Goal: Register for event/course: Register for event/course

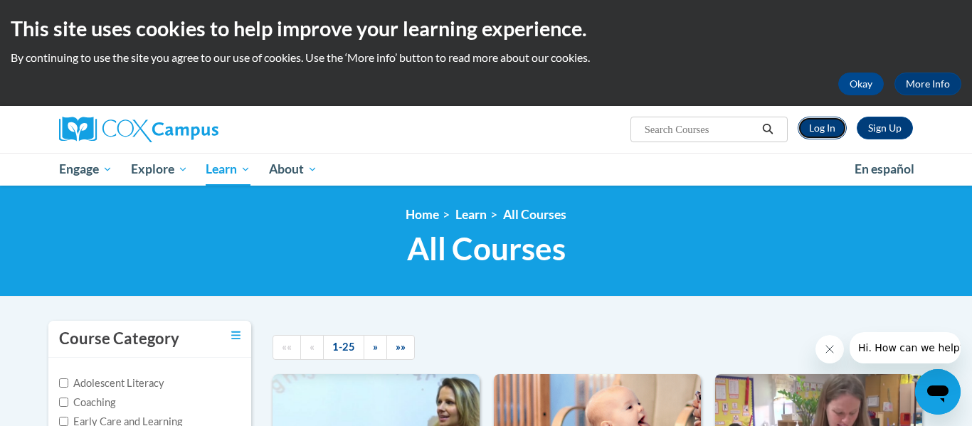
click at [827, 129] on link "Log In" at bounding box center [821, 128] width 49 height 23
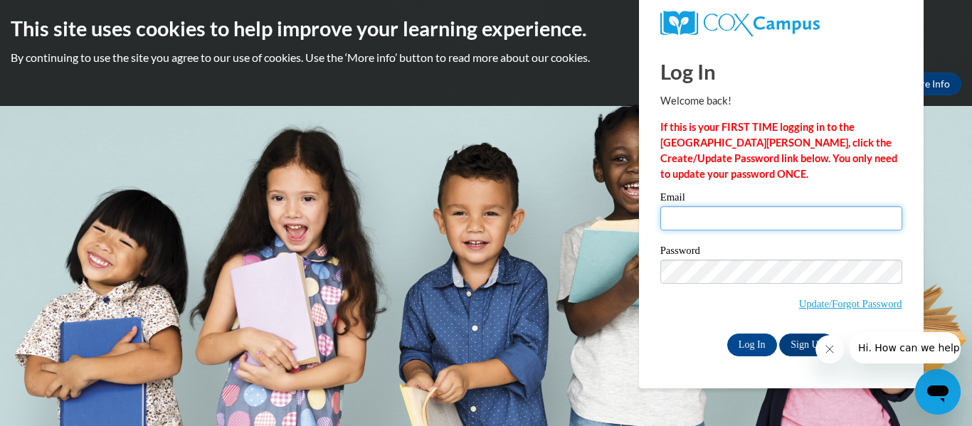
click at [758, 222] on input "Email" at bounding box center [781, 218] width 242 height 24
type input "[EMAIL_ADDRESS][DOMAIN_NAME]"
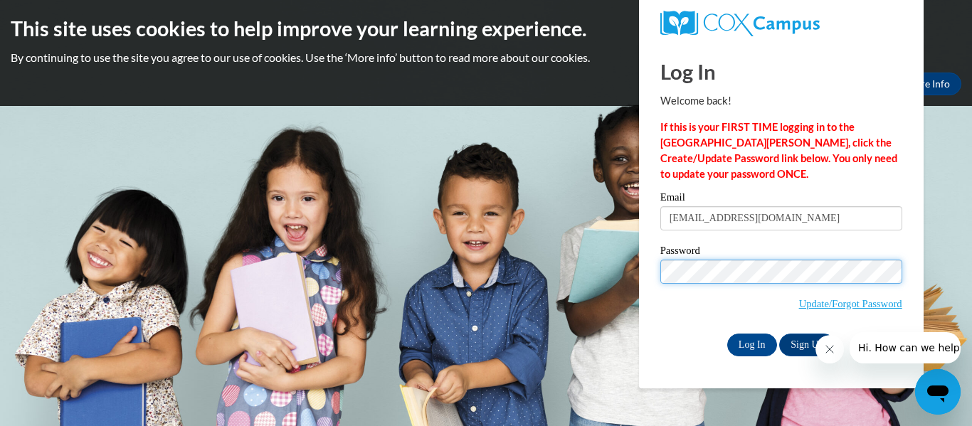
click at [727, 334] on input "Log In" at bounding box center [752, 345] width 50 height 23
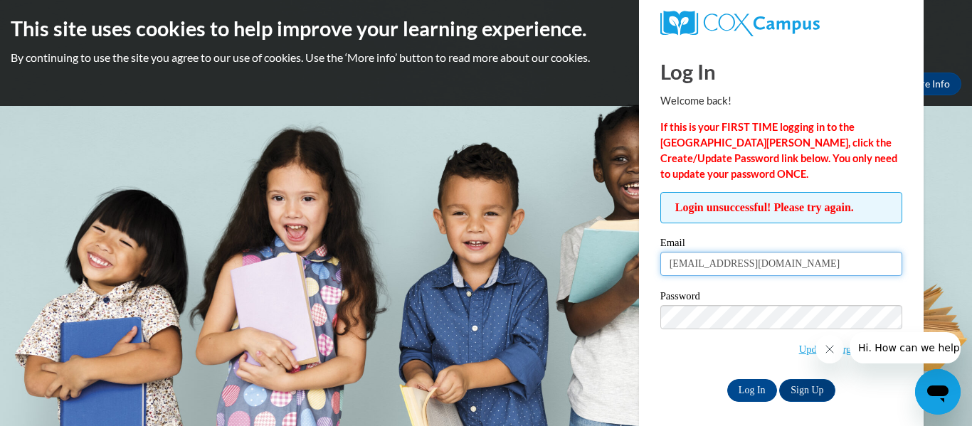
drag, startPoint x: 786, startPoint y: 263, endPoint x: 413, endPoint y: 285, distance: 373.3
click at [413, 285] on body "This site uses cookies to help improve your learning experience. By continuing …" at bounding box center [486, 213] width 972 height 426
type input "[EMAIL_ADDRESS][DOMAIN_NAME]"
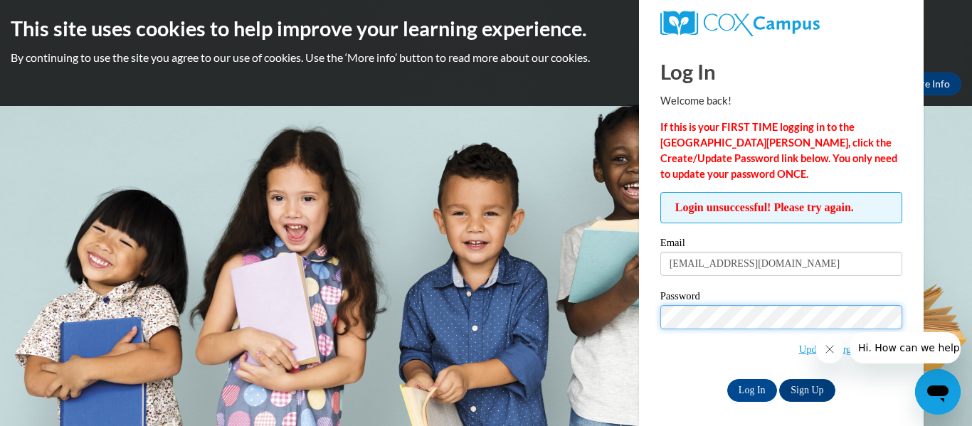
click at [727, 379] on input "Log In" at bounding box center [752, 390] width 50 height 23
click at [880, 379] on div "Log In Sign Up" at bounding box center [781, 390] width 242 height 23
click at [694, 349] on span "Update/Forgot Password" at bounding box center [781, 334] width 242 height 59
click at [834, 352] on icon "Close message from company" at bounding box center [829, 349] width 11 height 11
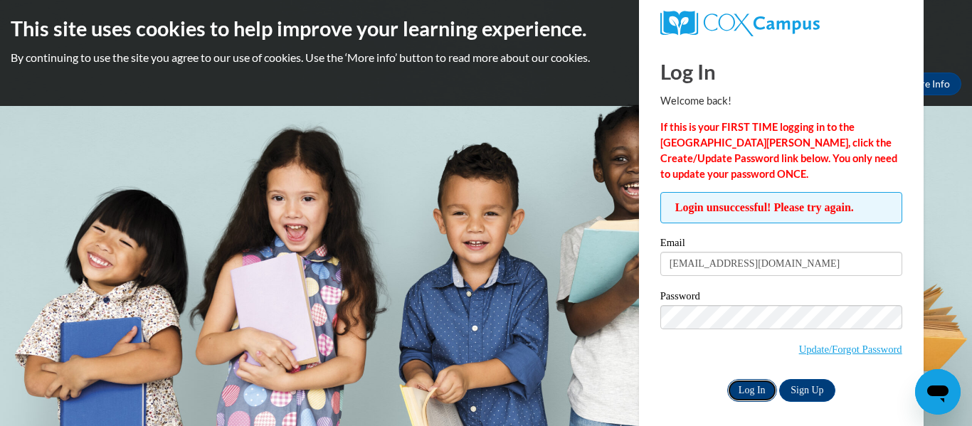
click at [744, 390] on input "Log In" at bounding box center [752, 390] width 50 height 23
click at [748, 391] on input "Log In" at bounding box center [752, 390] width 50 height 23
click at [827, 350] on link "Update/Forgot Password" at bounding box center [850, 349] width 103 height 11
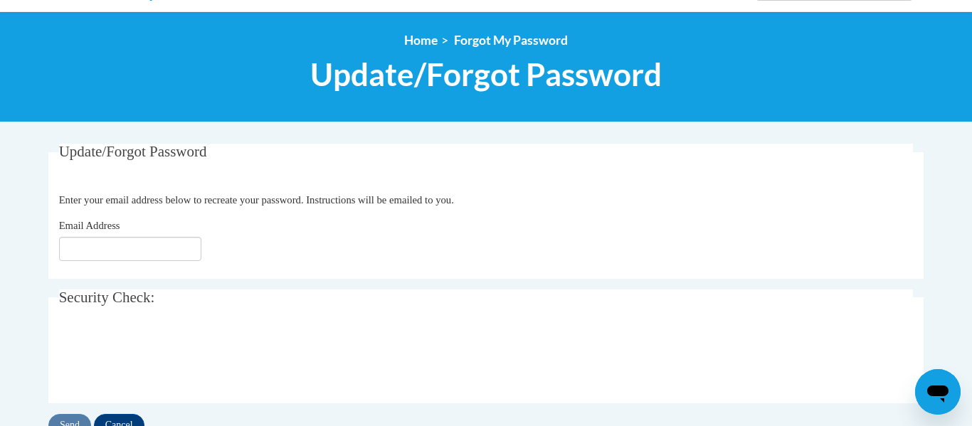
scroll to position [159, 0]
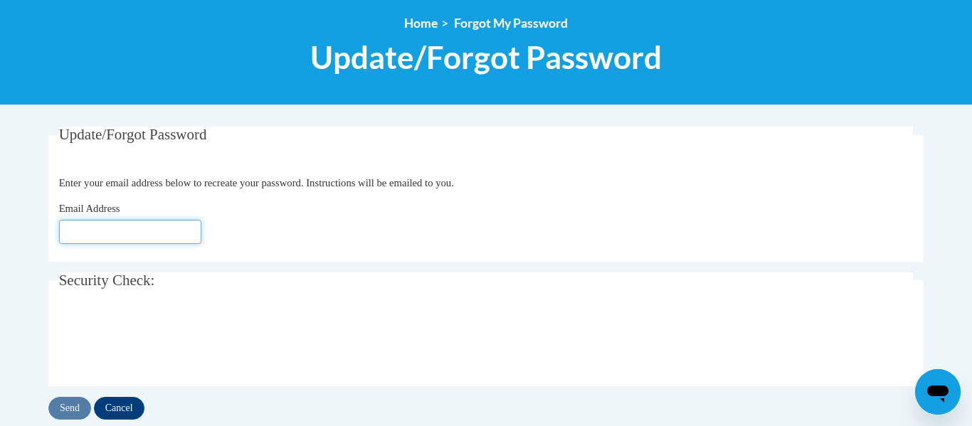
click at [123, 235] on input "Email Address" at bounding box center [130, 232] width 142 height 24
type input "[EMAIL_ADDRESS][DOMAIN_NAME]"
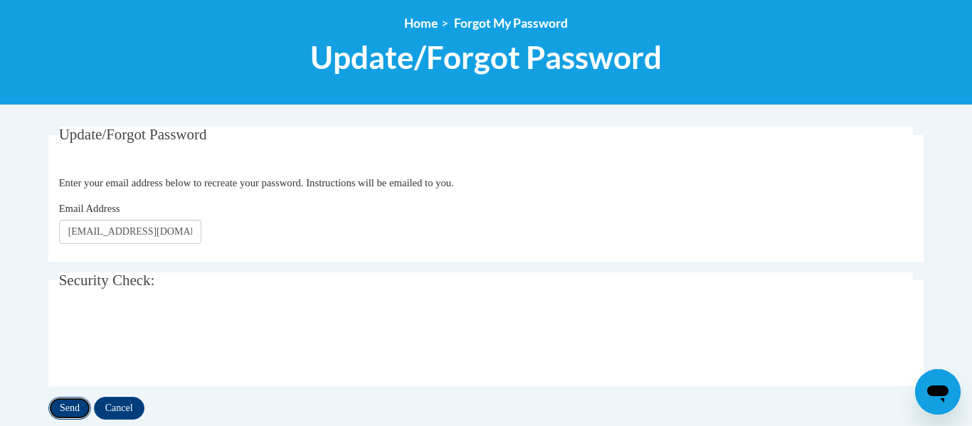
click at [75, 408] on input "Send" at bounding box center [69, 408] width 43 height 23
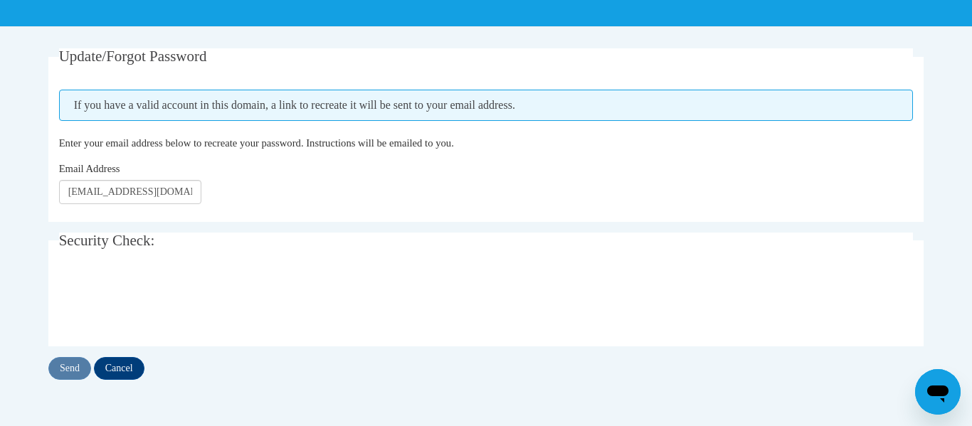
scroll to position [238, 0]
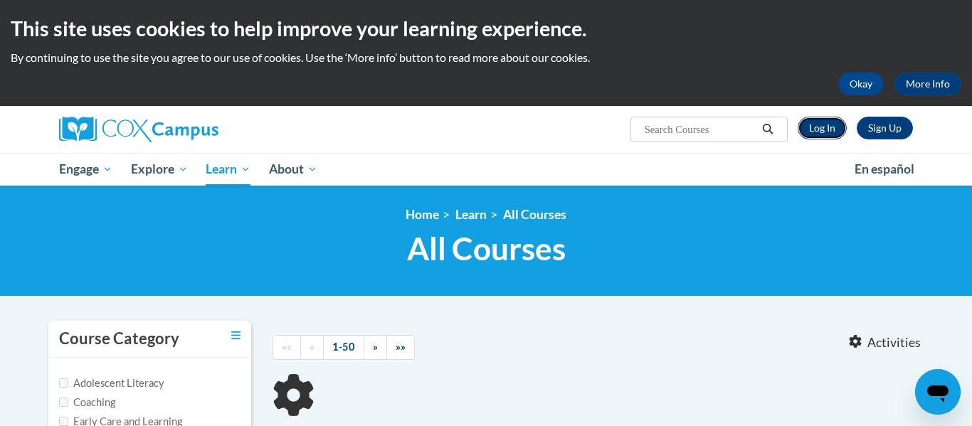
click at [827, 128] on link "Log In" at bounding box center [821, 128] width 49 height 23
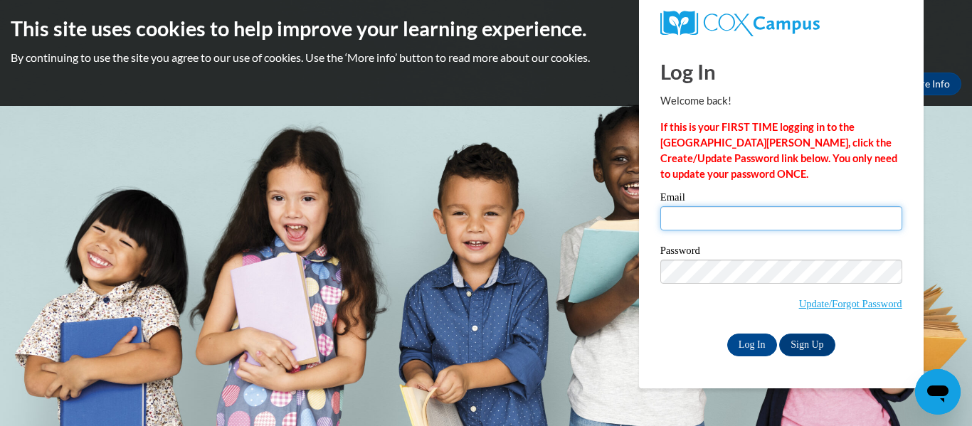
click at [756, 215] on input "Email" at bounding box center [781, 218] width 242 height 24
type input "a_zappa@vwcs.net"
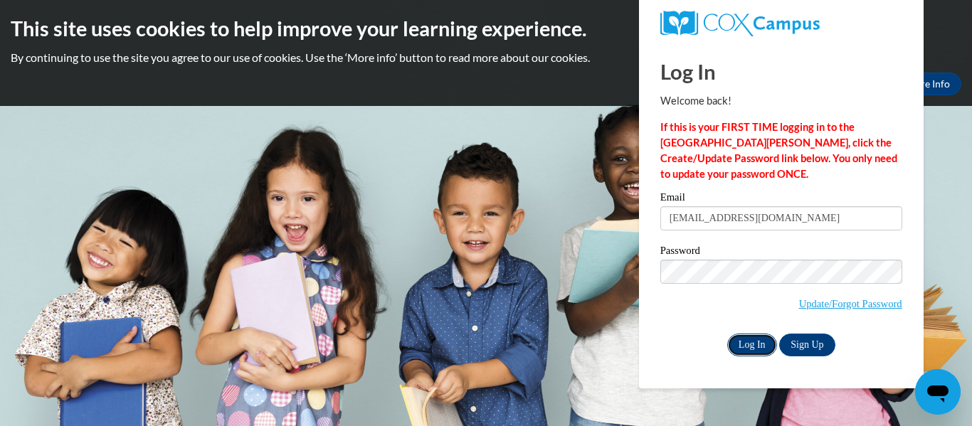
click at [754, 341] on input "Log In" at bounding box center [752, 345] width 50 height 23
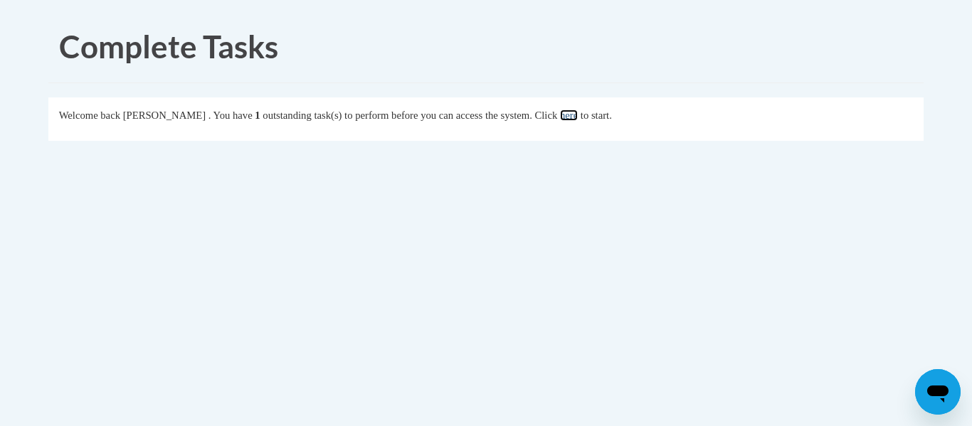
click at [578, 119] on link "here" at bounding box center [569, 115] width 18 height 11
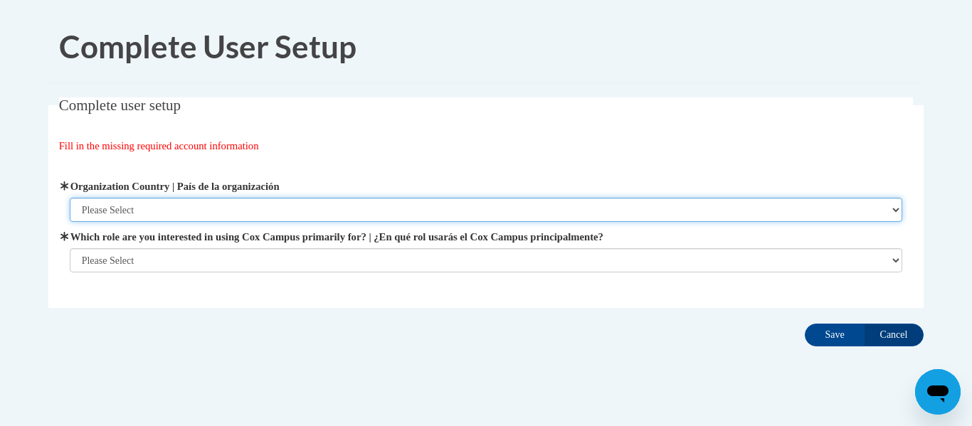
click at [156, 211] on select "Please Select [GEOGRAPHIC_DATA] | [GEOGRAPHIC_DATA] Outside of [GEOGRAPHIC_DATA…" at bounding box center [486, 210] width 833 height 24
select select "ad49bcad-a171-4b2e-b99c-48b446064914"
click at [70, 198] on select "Please Select United States | Estados Unidos Outside of the United States | Fue…" at bounding box center [486, 210] width 833 height 24
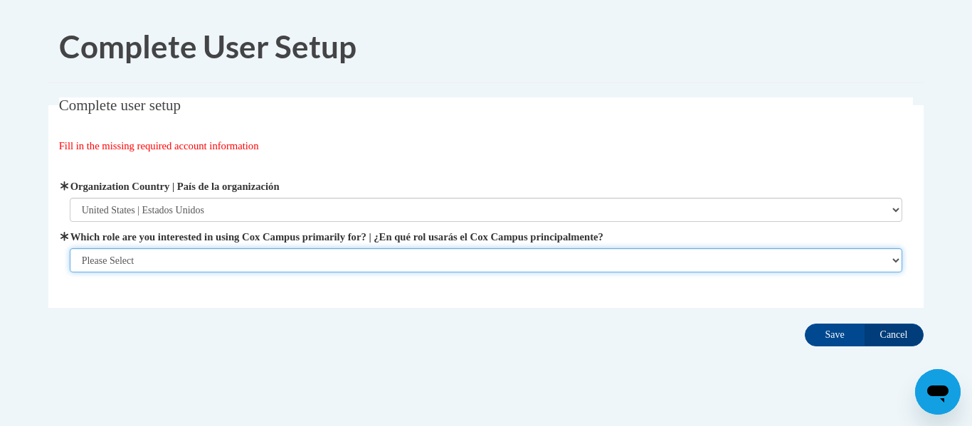
click at [150, 260] on select "Please Select College/University | Colegio/Universidad Community/Nonprofit Part…" at bounding box center [486, 260] width 833 height 24
select select "fbf2d438-af2f-41f8-98f1-81c410e29de3"
click at [70, 248] on select "Please Select College/University | Colegio/Universidad Community/Nonprofit Part…" at bounding box center [486, 260] width 833 height 24
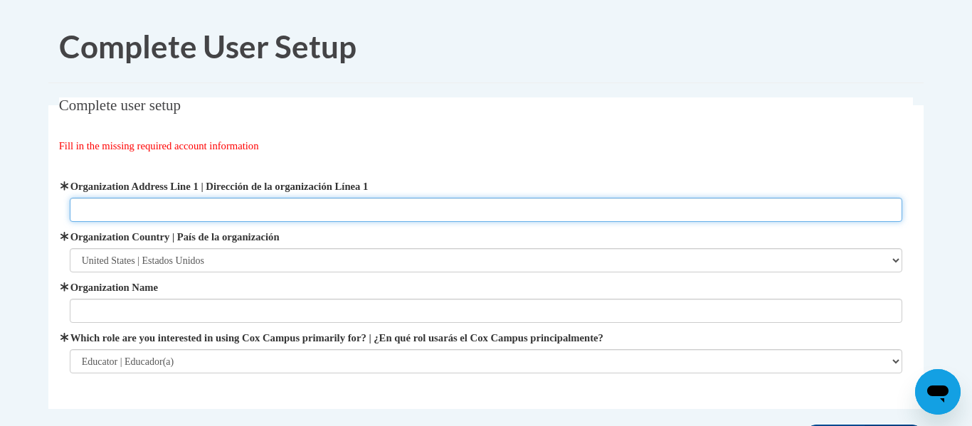
click at [132, 211] on input "Organization Address Line 1 | Dirección de la organización Línea 1" at bounding box center [486, 210] width 833 height 24
type input "1120 Buckeye Drive Van Wert, Ohio 45891"
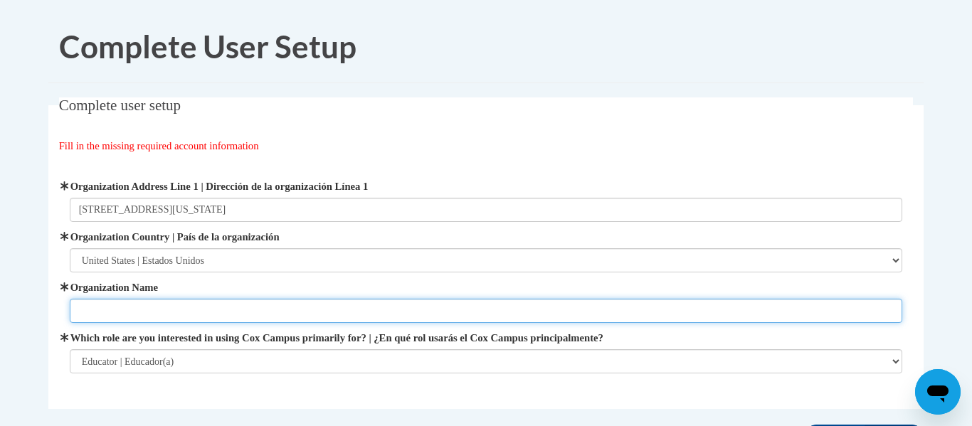
click at [131, 314] on input "Organization Name" at bounding box center [486, 311] width 833 height 24
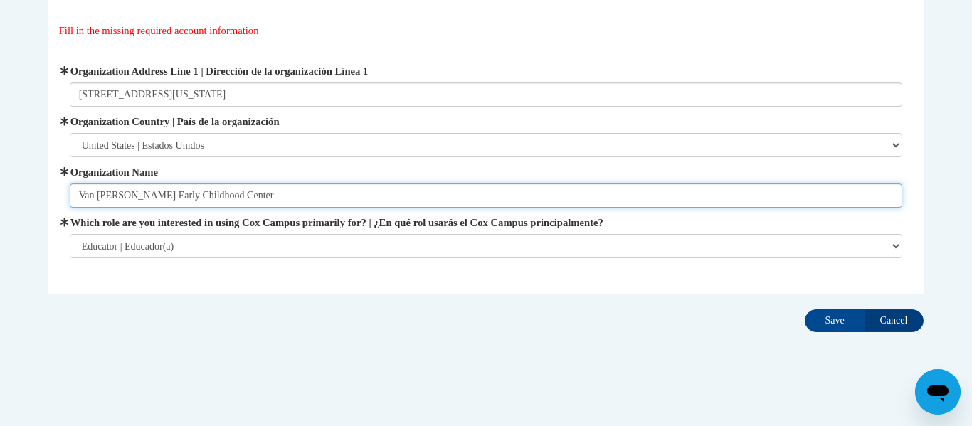
scroll to position [119, 0]
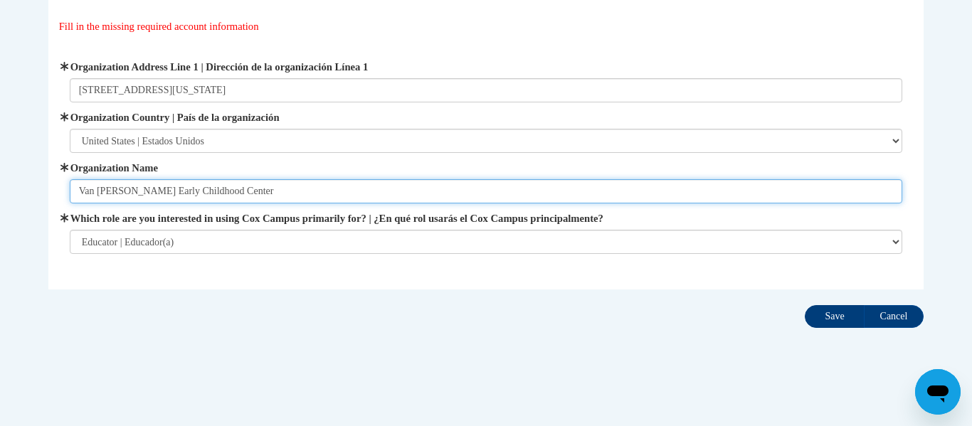
type input "Van Wert Early Childhood Center"
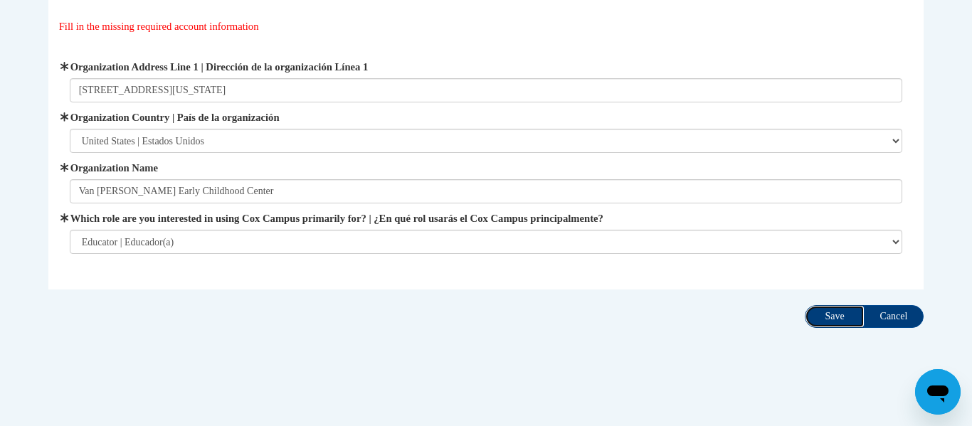
click at [847, 324] on input "Save" at bounding box center [834, 316] width 60 height 23
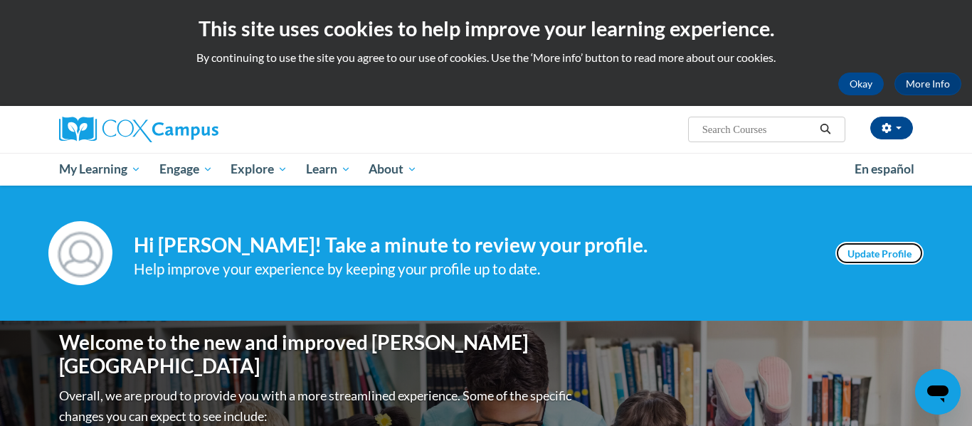
click at [898, 255] on link "Update Profile" at bounding box center [879, 253] width 88 height 23
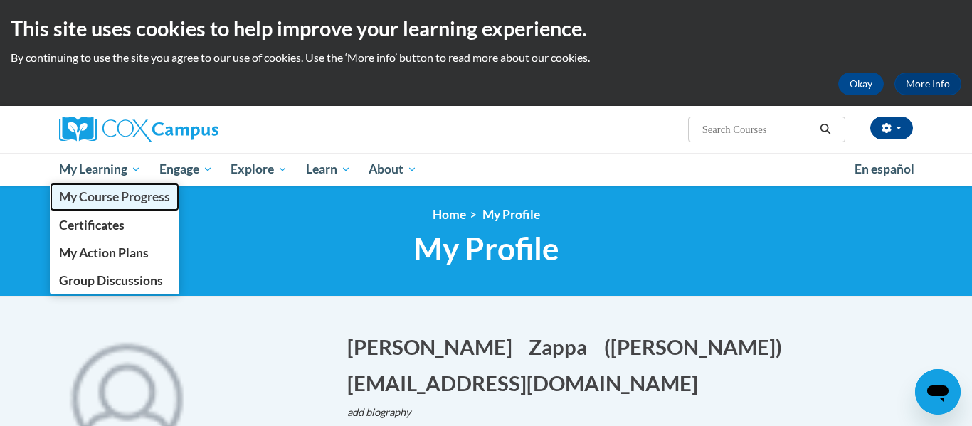
click at [115, 203] on span "My Course Progress" at bounding box center [114, 196] width 111 height 15
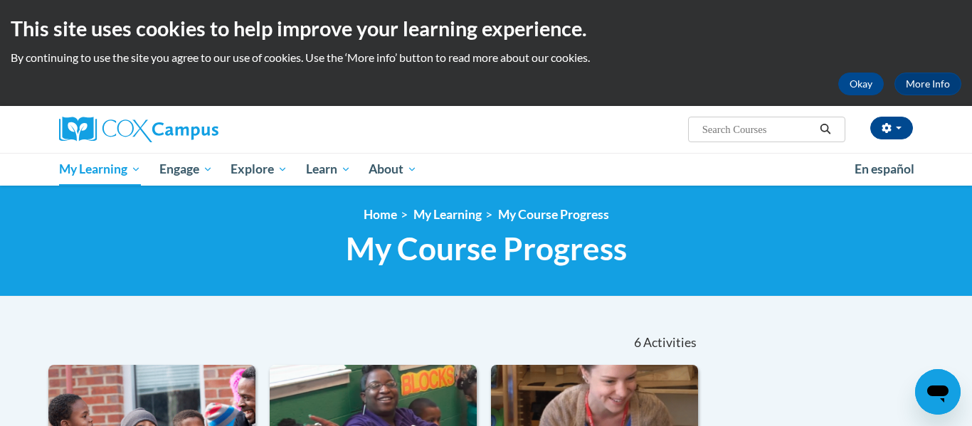
click at [763, 129] on input "Search..." at bounding box center [758, 129] width 114 height 17
type input "Building World Knowledge"
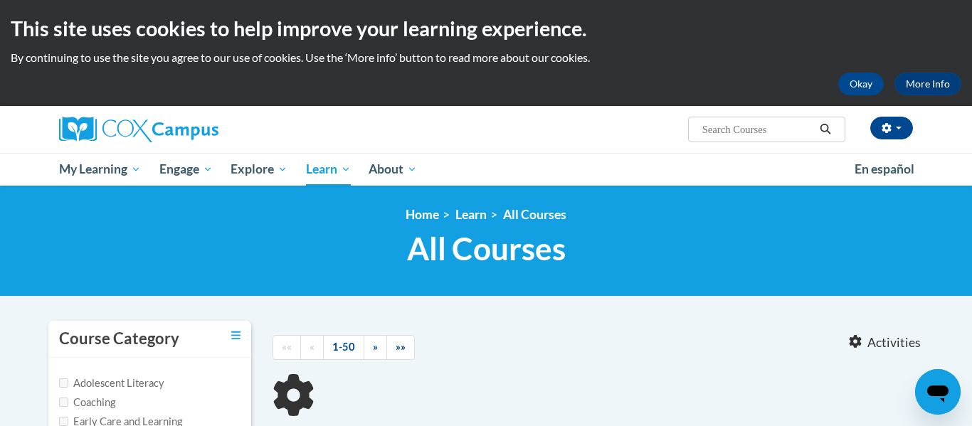
type input "Building World Knowledge"
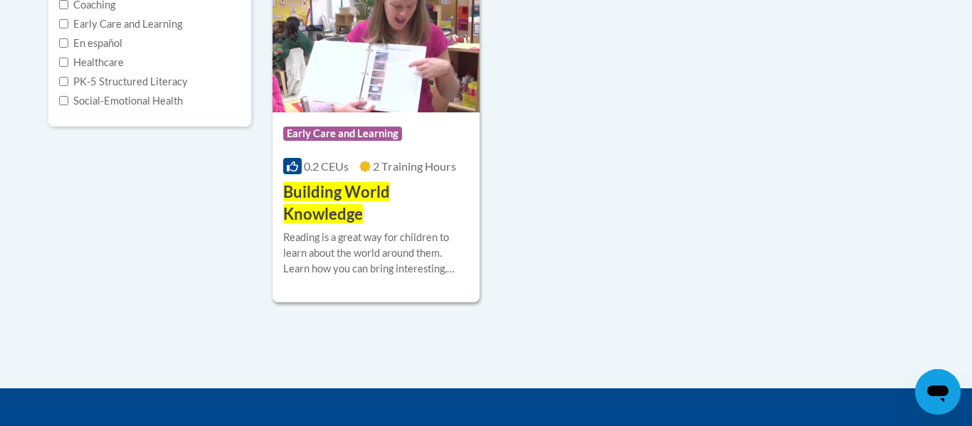
scroll to position [399, 0]
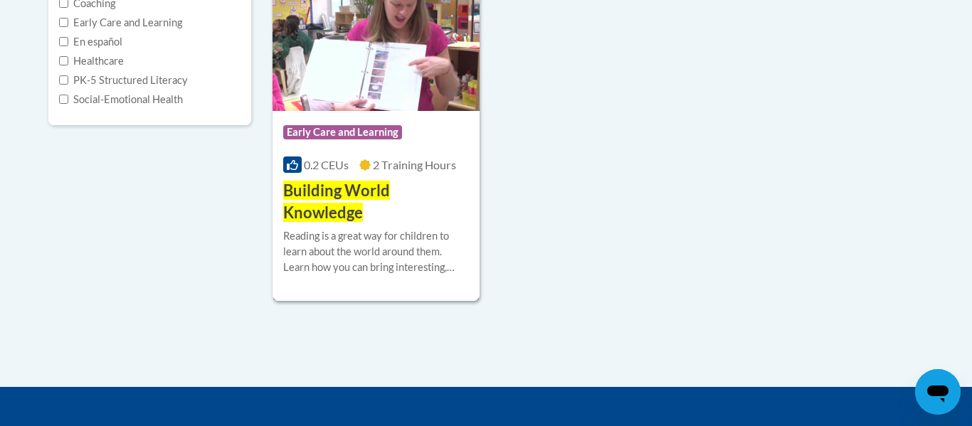
click at [320, 84] on img at bounding box center [375, 38] width 207 height 145
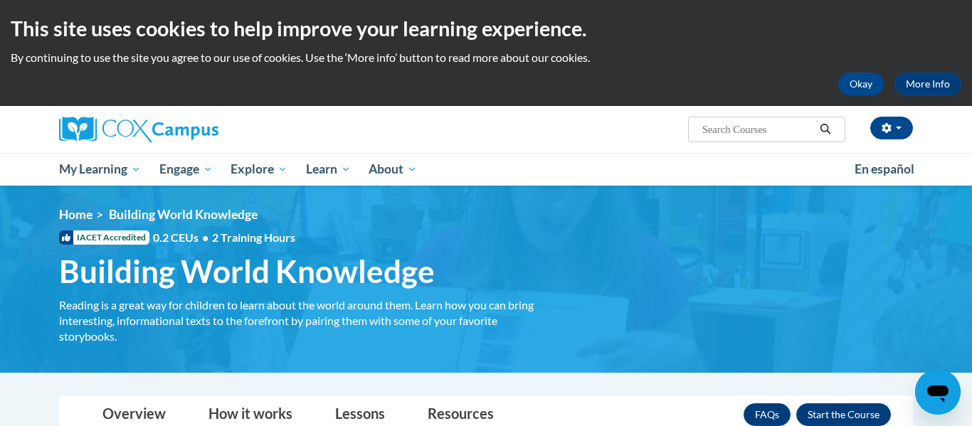
click at [971, 187] on img at bounding box center [486, 279] width 972 height 187
click at [971, 67] on div "This site uses cookies to help improve your learning experience. By continuing …" at bounding box center [486, 53] width 972 height 106
click at [948, 124] on div "Ashley Zappa (America/New_York UTC-04:00) My Profile Inbox My Transcripts Log O…" at bounding box center [486, 146] width 972 height 80
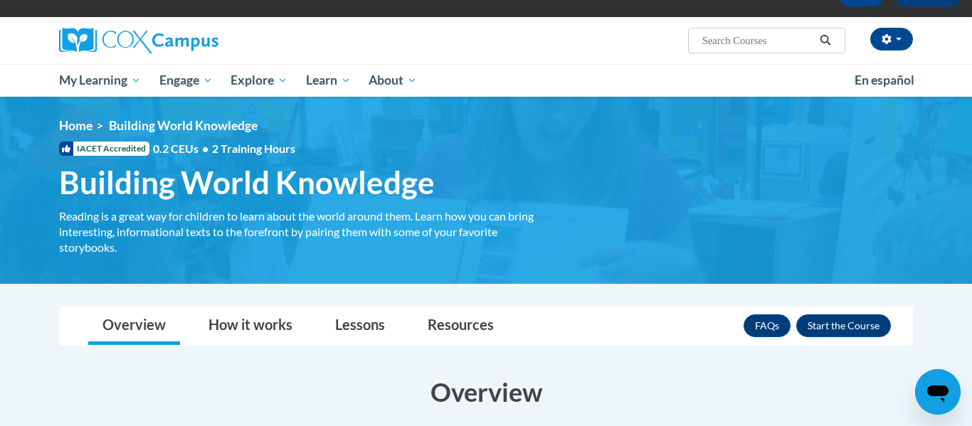
scroll to position [85, 0]
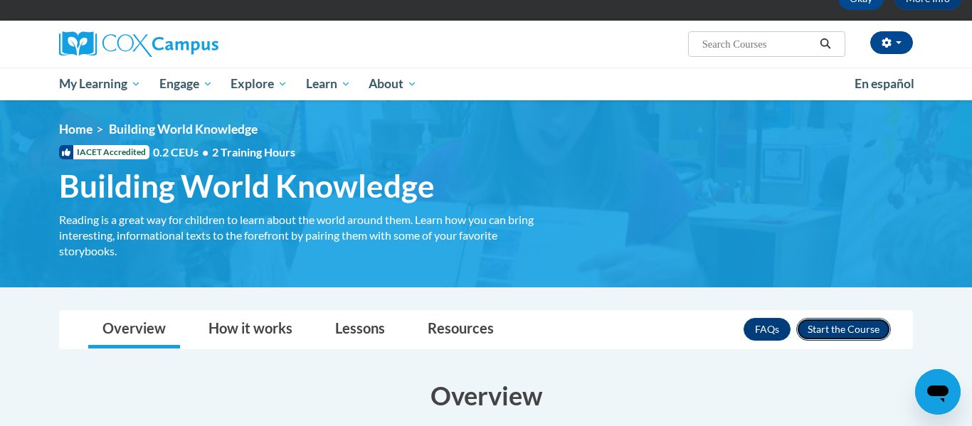
click at [836, 329] on button "Enroll" at bounding box center [843, 329] width 95 height 23
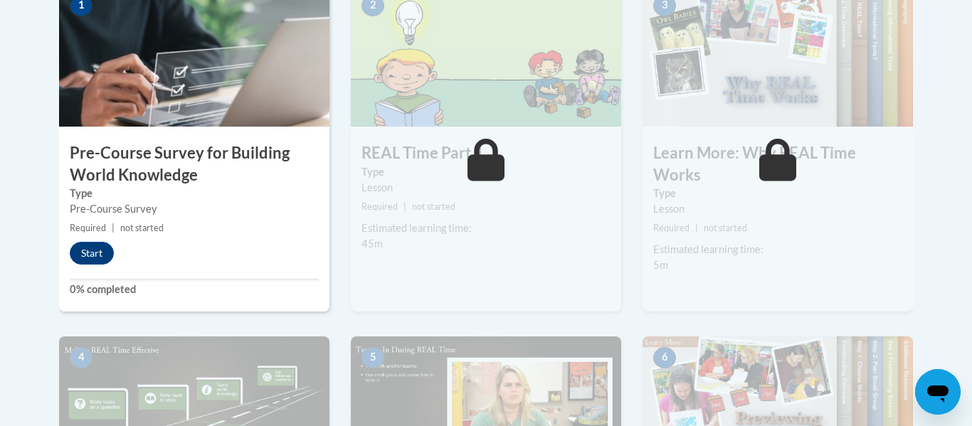
scroll to position [499, 0]
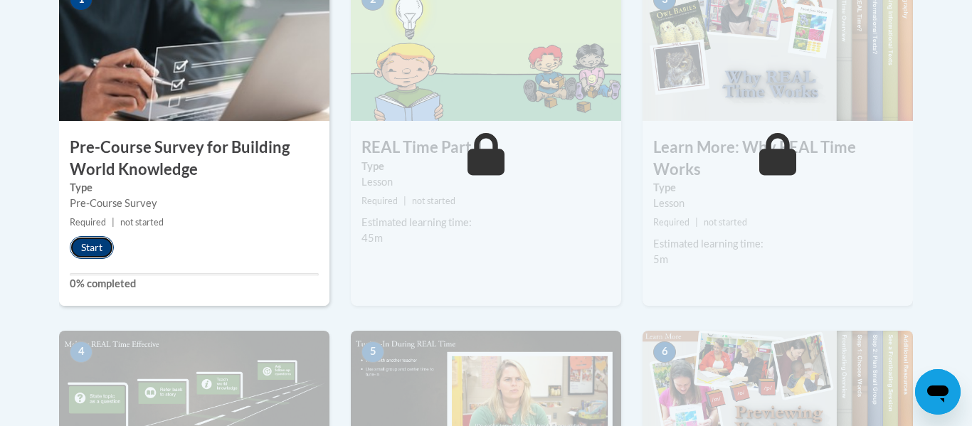
click at [99, 247] on button "Start" at bounding box center [92, 247] width 44 height 23
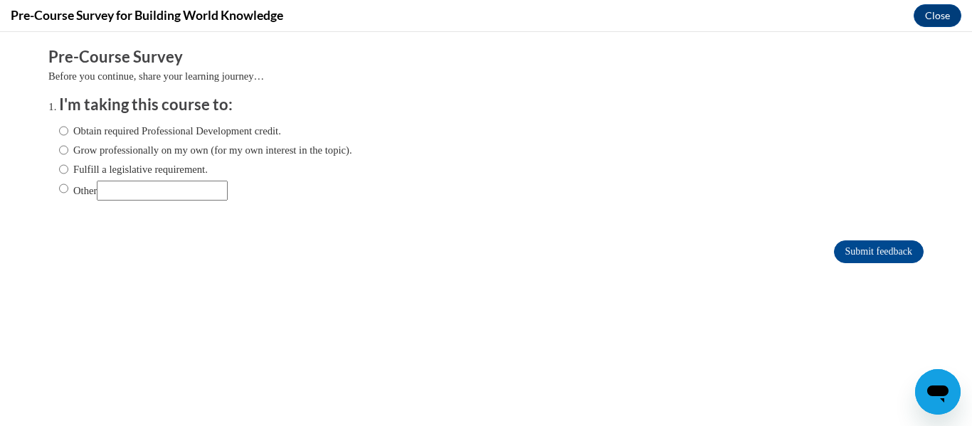
scroll to position [0, 0]
click at [62, 129] on input "Obtain required Professional Development credit." at bounding box center [63, 131] width 9 height 16
radio input "true"
click at [860, 256] on input "Submit feedback" at bounding box center [879, 251] width 90 height 23
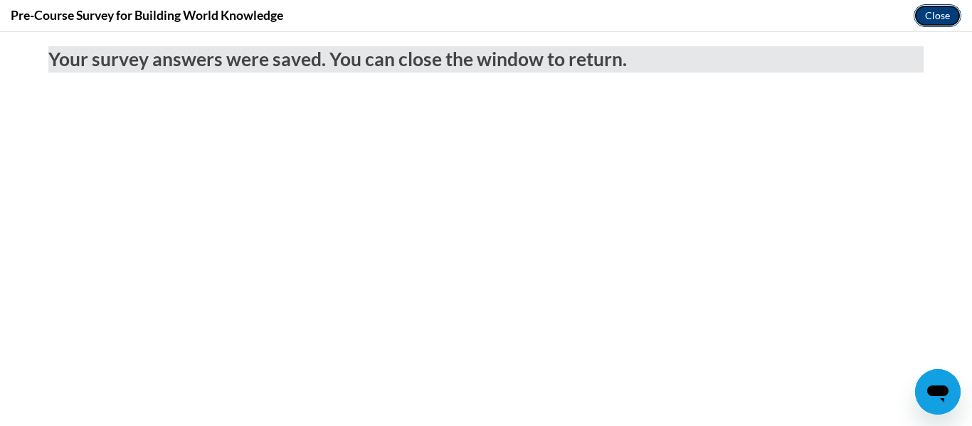
click at [925, 17] on button "Close" at bounding box center [937, 15] width 48 height 23
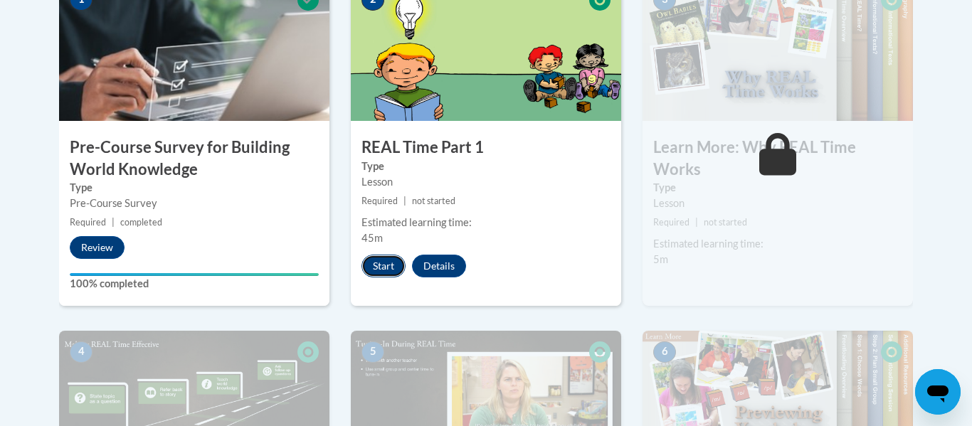
click at [384, 271] on button "Start" at bounding box center [383, 266] width 44 height 23
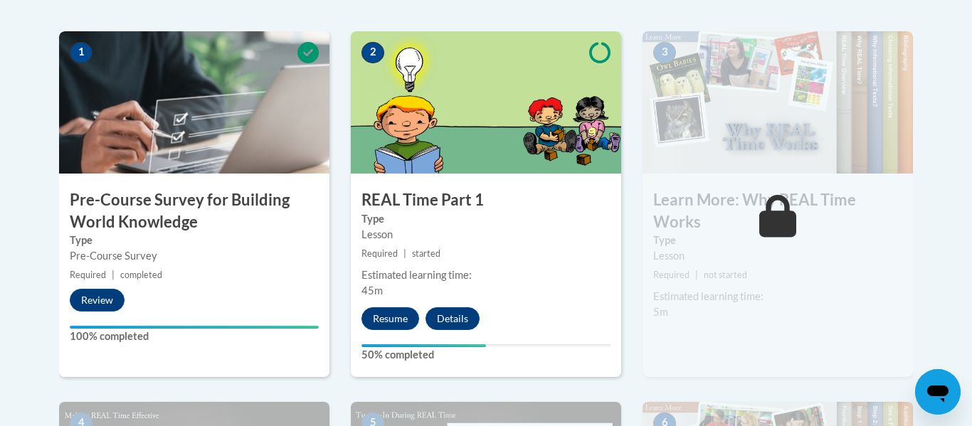
scroll to position [518, 0]
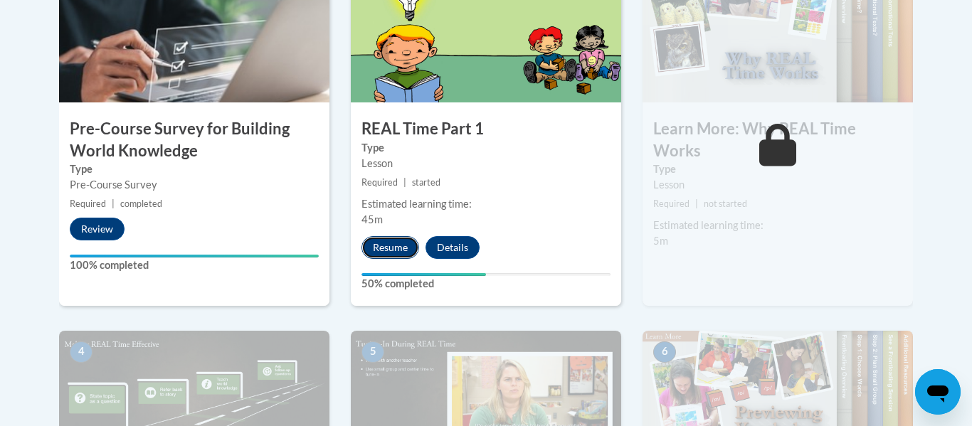
click at [377, 253] on button "Resume" at bounding box center [390, 247] width 58 height 23
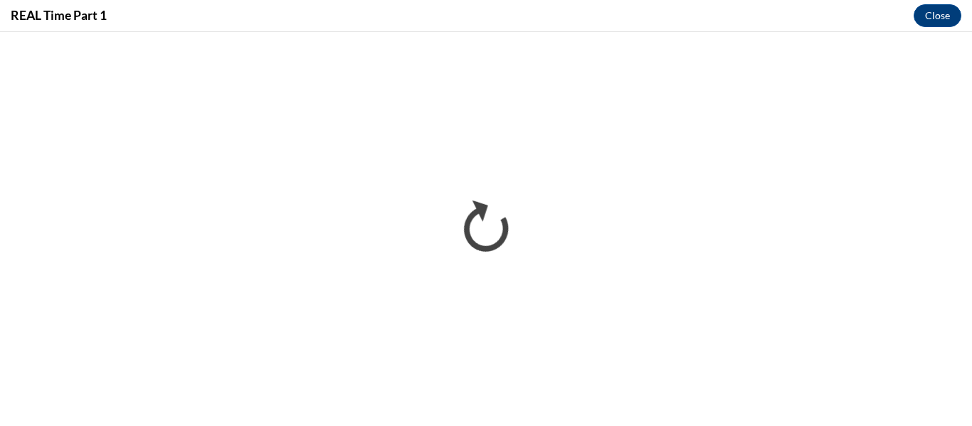
scroll to position [0, 0]
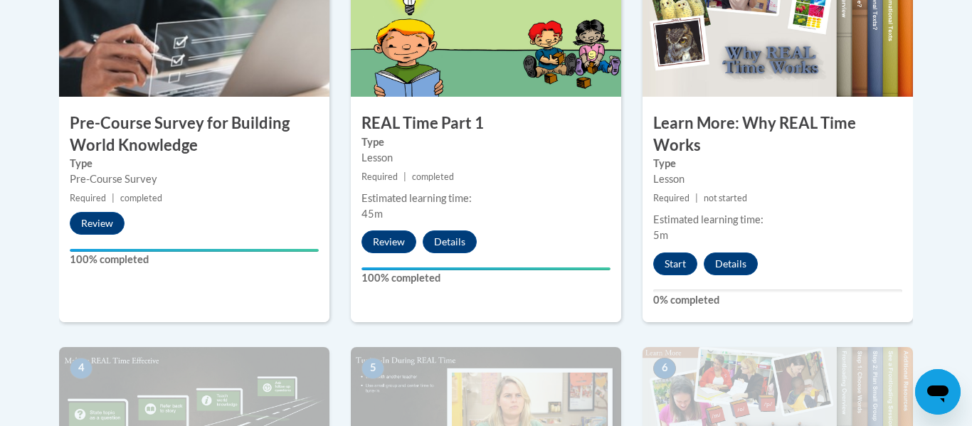
scroll to position [526, 0]
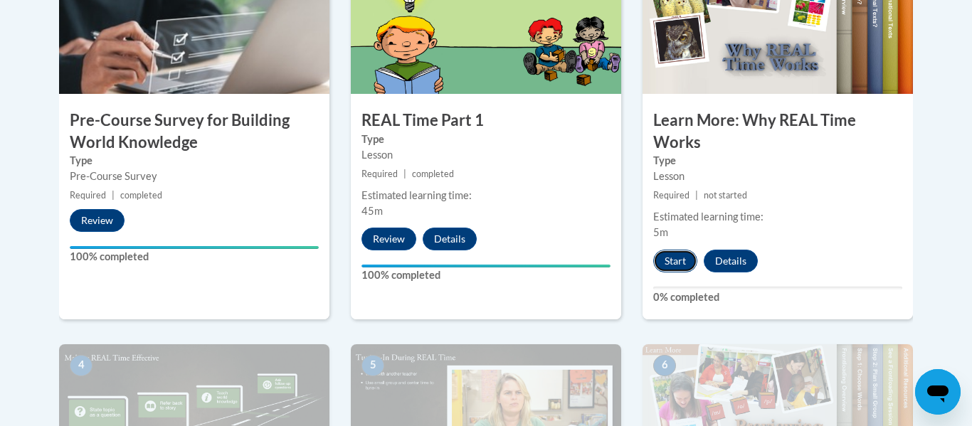
click at [675, 260] on button "Start" at bounding box center [675, 261] width 44 height 23
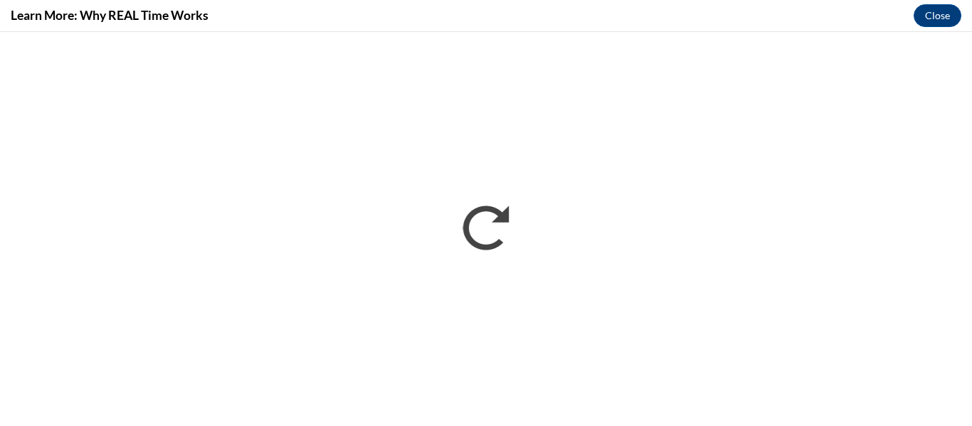
scroll to position [0, 0]
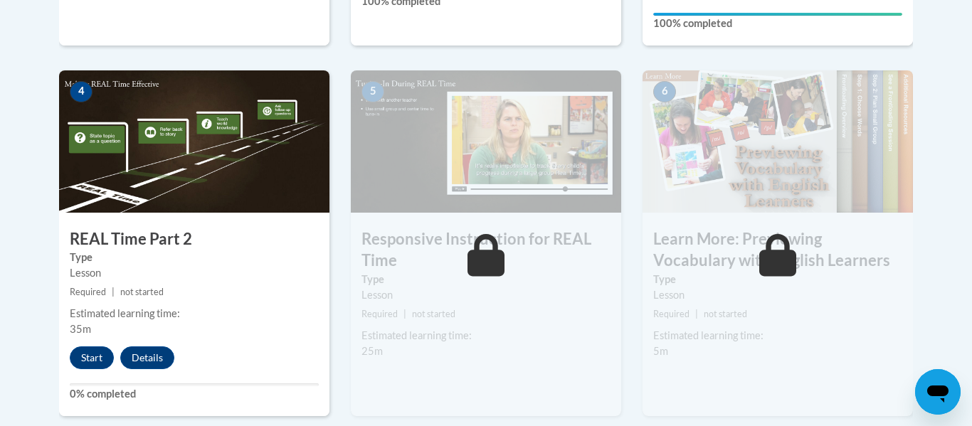
scroll to position [809, 0]
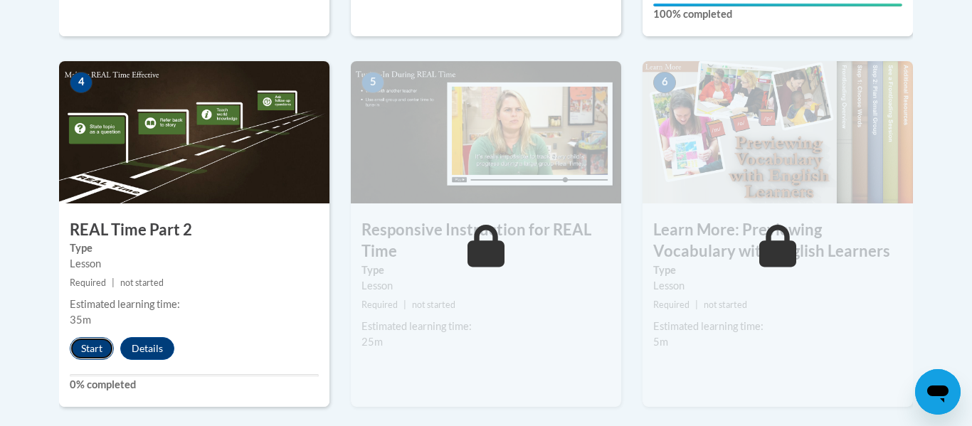
click at [87, 352] on button "Start" at bounding box center [92, 348] width 44 height 23
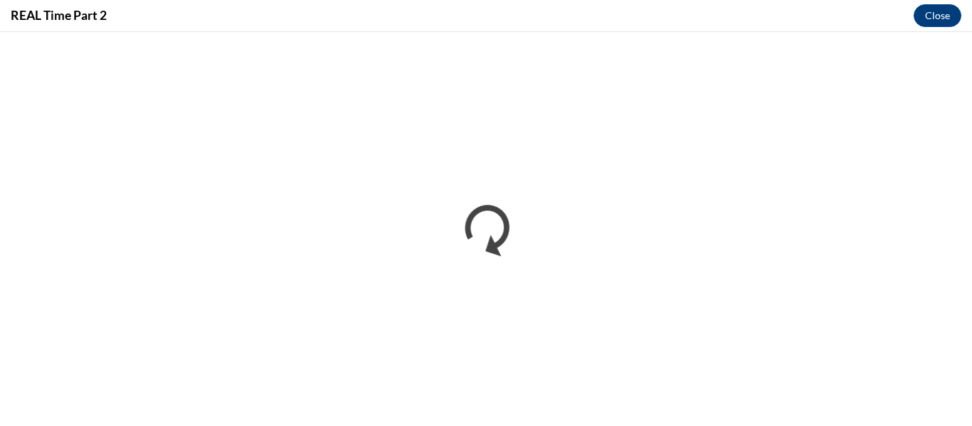
scroll to position [0, 0]
